Goal: Task Accomplishment & Management: Complete application form

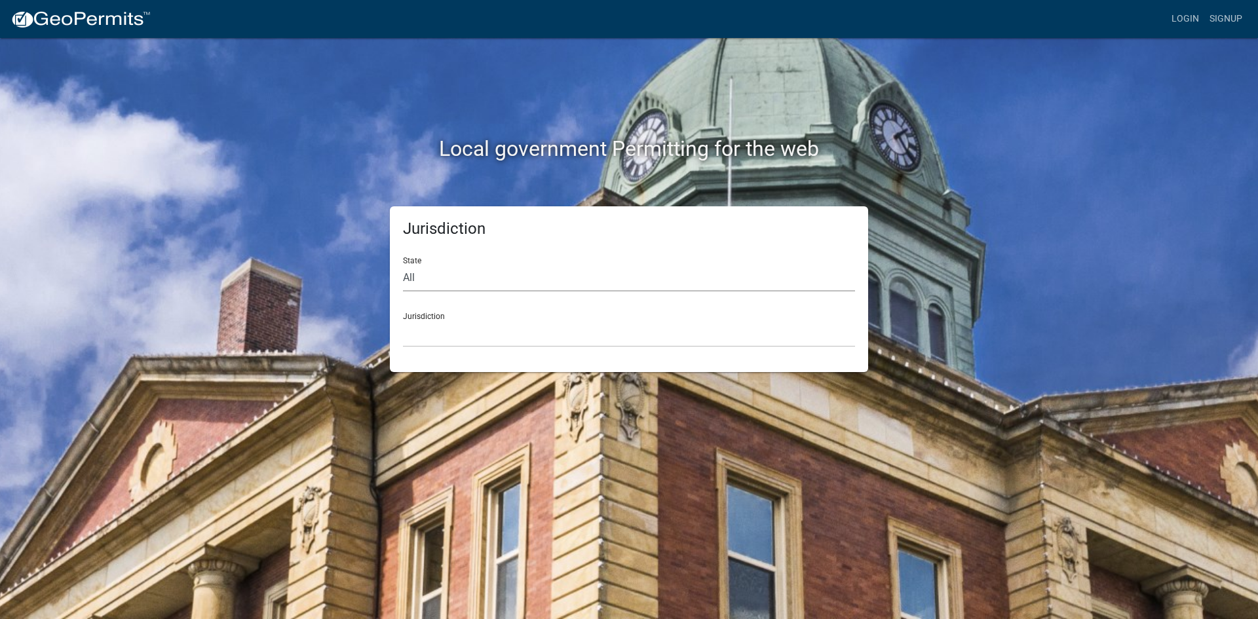
click at [524, 276] on select "All [US_STATE] [US_STATE] [US_STATE] [US_STATE] [US_STATE] [US_STATE] [US_STATE…" at bounding box center [629, 278] width 452 height 27
select select "[US_STATE]"
click at [403, 265] on select "All [US_STATE] [US_STATE] [US_STATE] [US_STATE] [US_STATE] [US_STATE] [US_STATE…" at bounding box center [629, 278] width 452 height 27
click at [503, 331] on select "City of [GEOGRAPHIC_DATA], [US_STATE] City of [GEOGRAPHIC_DATA], [US_STATE] Cit…" at bounding box center [629, 333] width 452 height 27
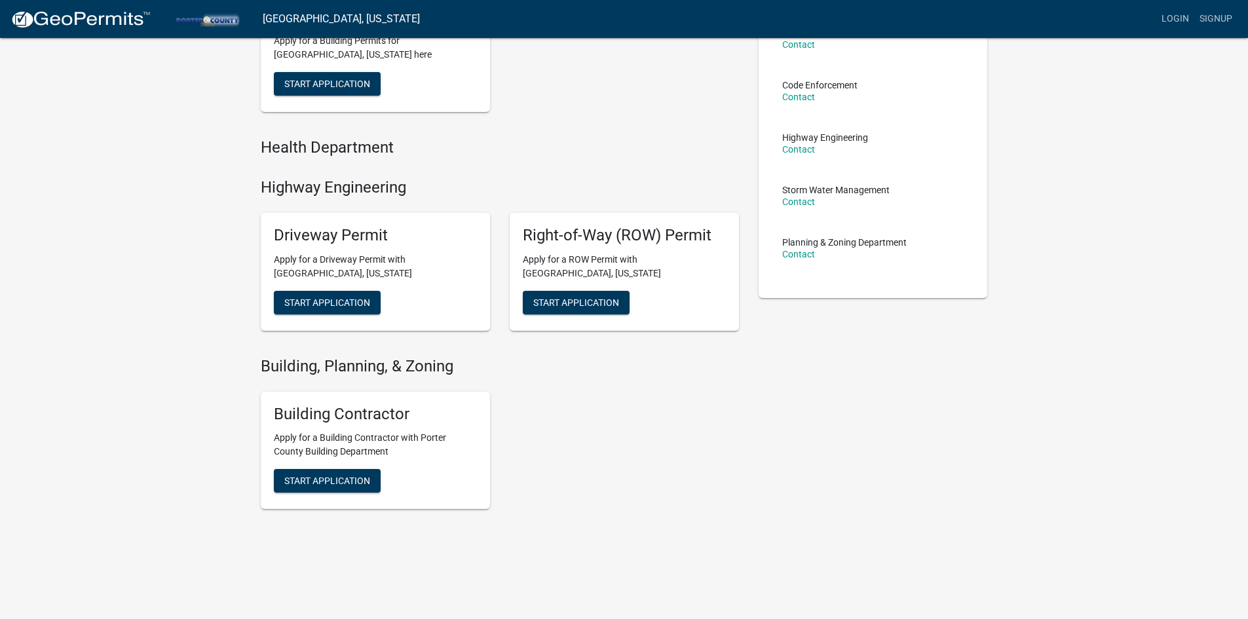
scroll to position [177, 0]
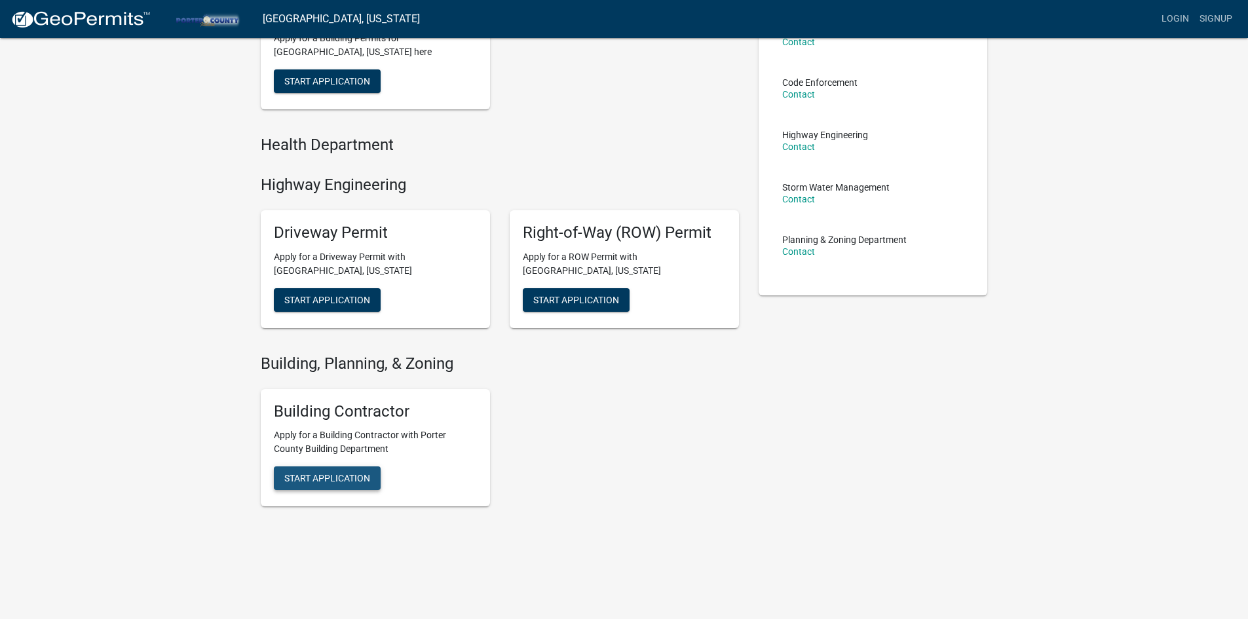
click at [344, 481] on span "Start Application" at bounding box center [327, 478] width 86 height 10
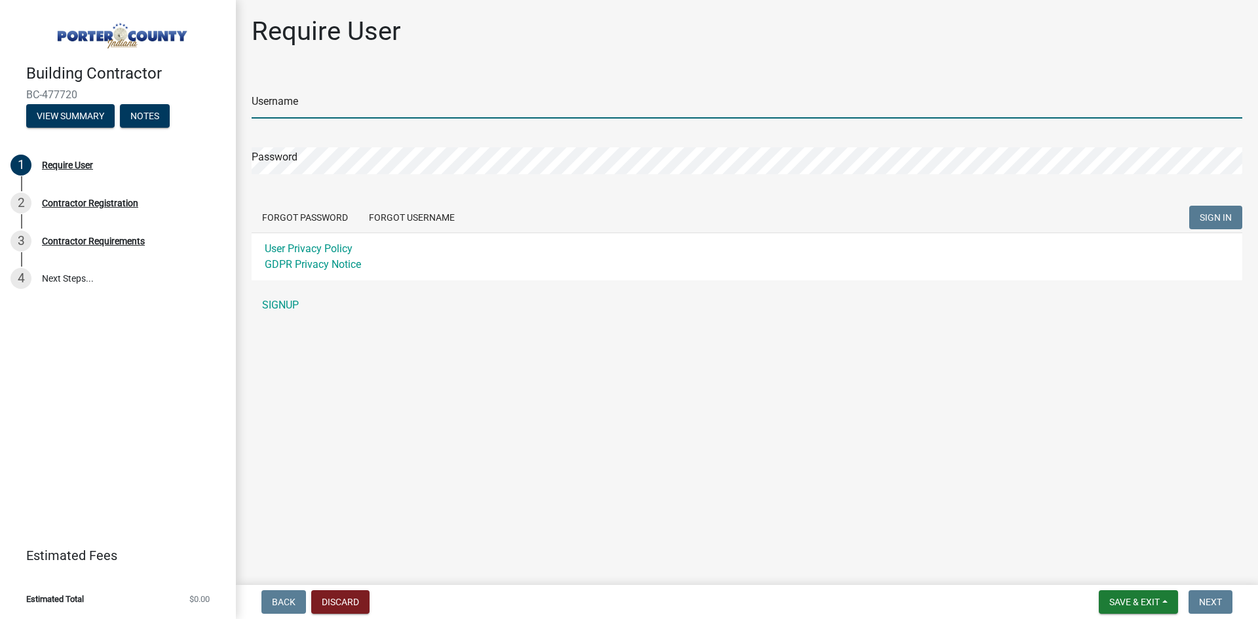
type input "[PERSON_NAME]"
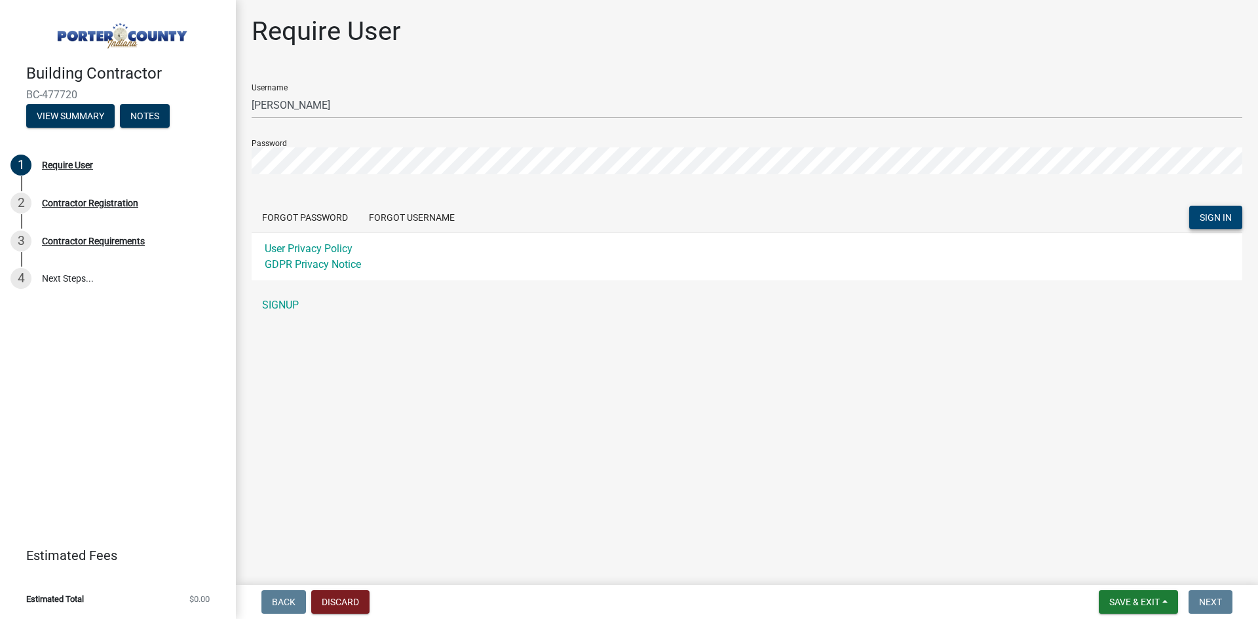
click at [1220, 215] on span "SIGN IN" at bounding box center [1216, 217] width 32 height 10
